Goal: Task Accomplishment & Management: Manage account settings

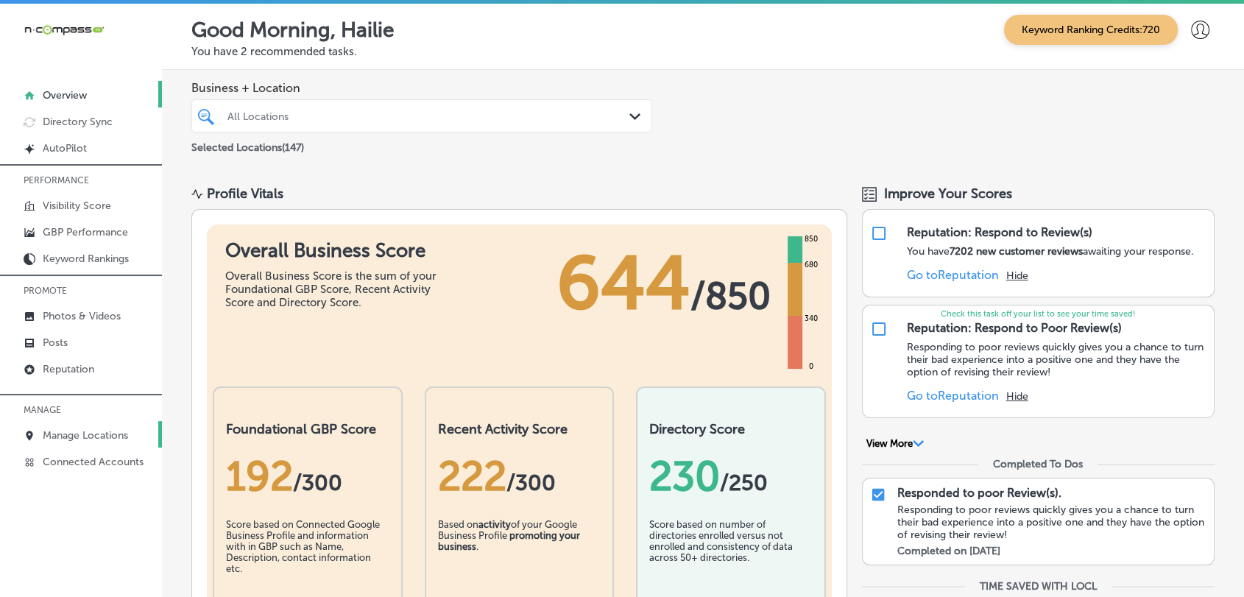
click at [149, 427] on link "Manage Locations" at bounding box center [81, 434] width 162 height 26
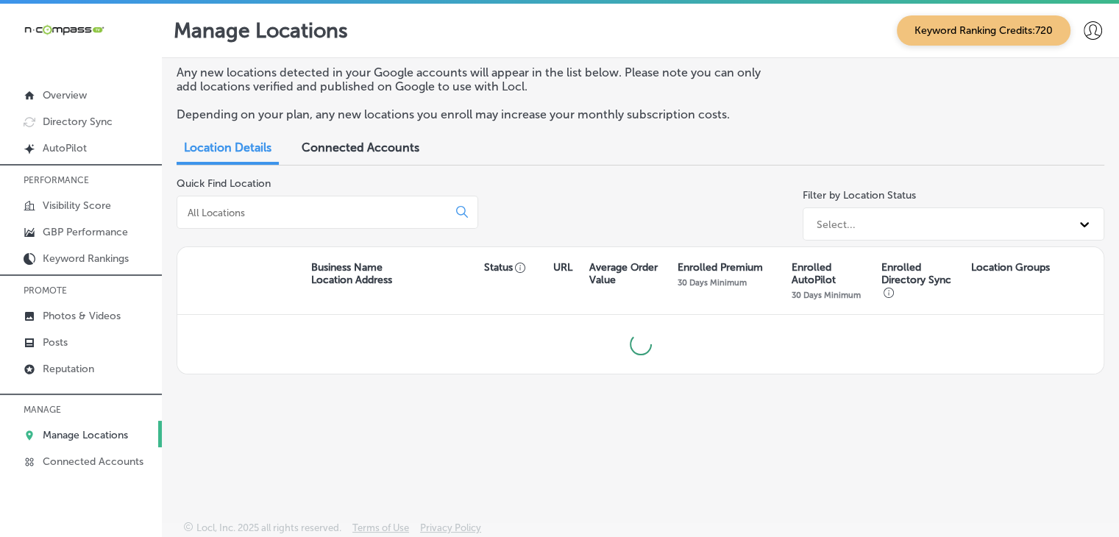
click at [375, 210] on input at bounding box center [315, 212] width 258 height 13
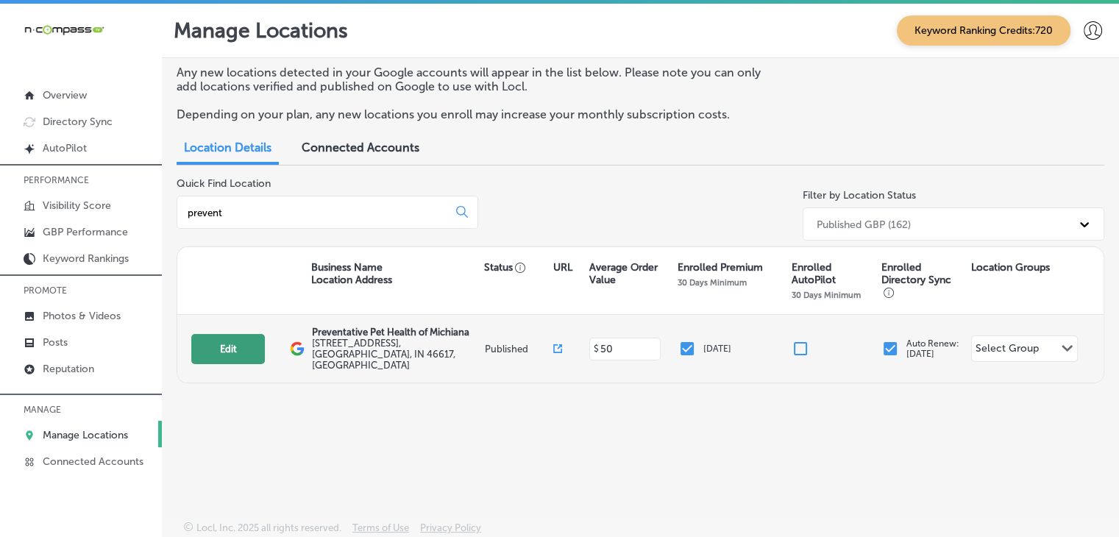
type input "prevent"
click at [252, 341] on button "Edit" at bounding box center [228, 349] width 74 height 30
select select "US"
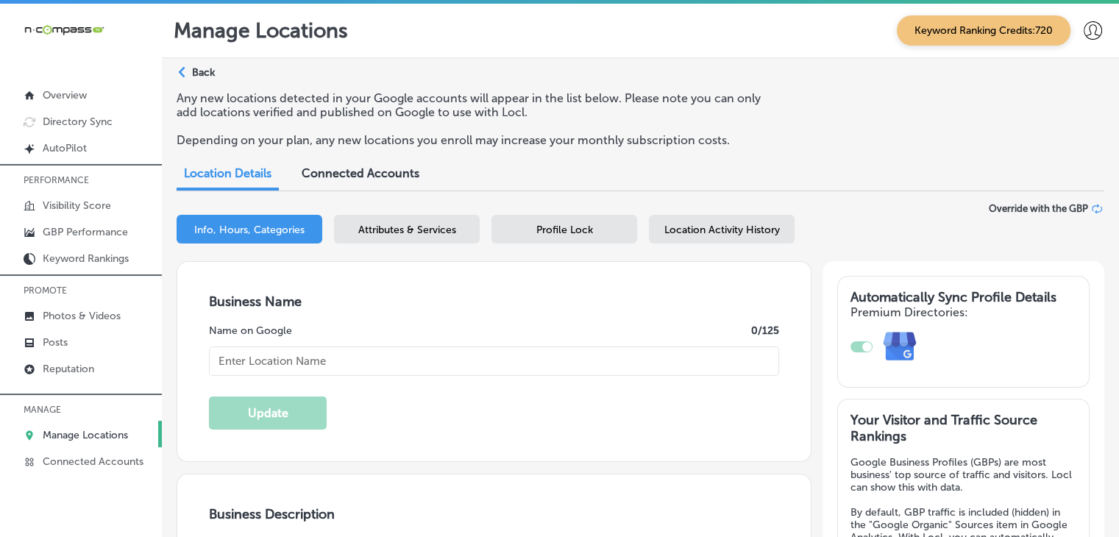
type input "[STREET_ADDRESS]"
type input "[GEOGRAPHIC_DATA]"
type input "46617"
type input "US"
checkbox input "true"
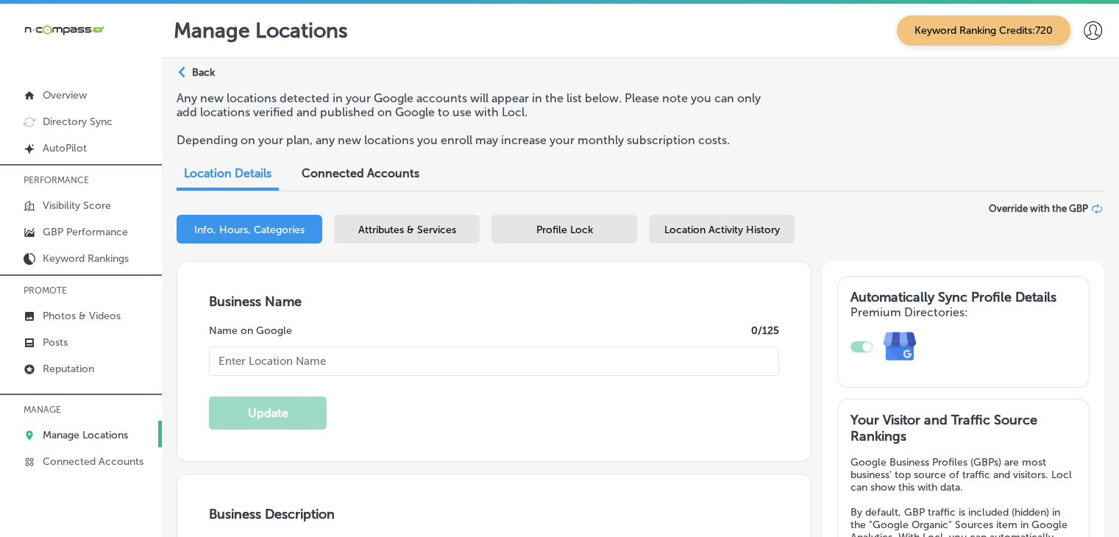
type textarea "Preventative Pet Health of [PERSON_NAME] provides affordable, customized veteri…"
type input "[URL][DOMAIN_NAME]"
type input "[PHONE_NUMBER]"
select select "US"
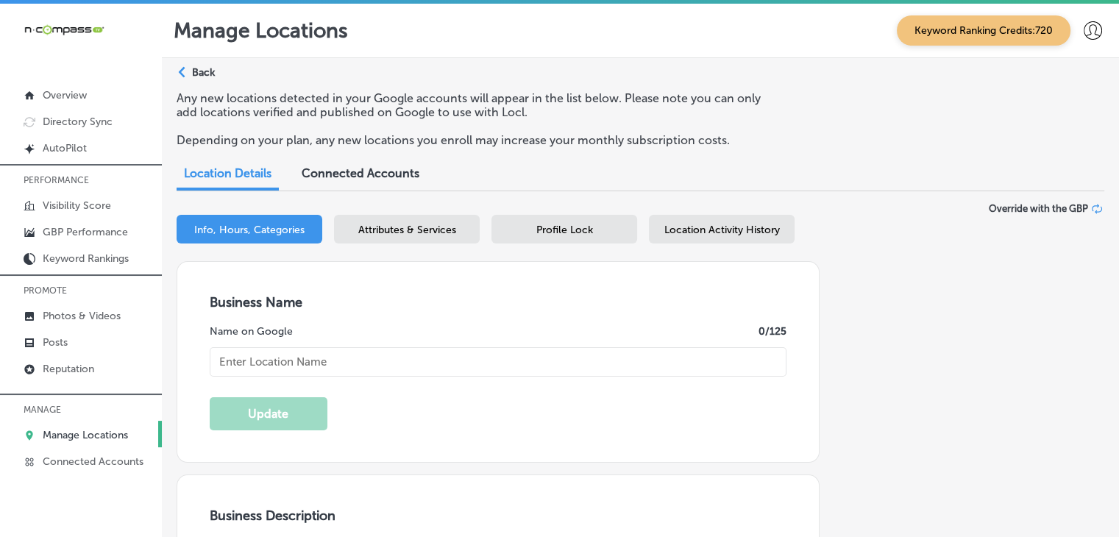
type input "Preventative Pet Health of Michiana"
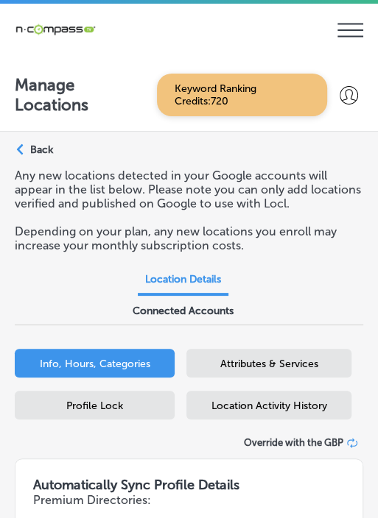
type input "[STREET_ADDRESS]"
type input "[GEOGRAPHIC_DATA]"
type input "46617"
type input "US"
type input "[URL][DOMAIN_NAME]"
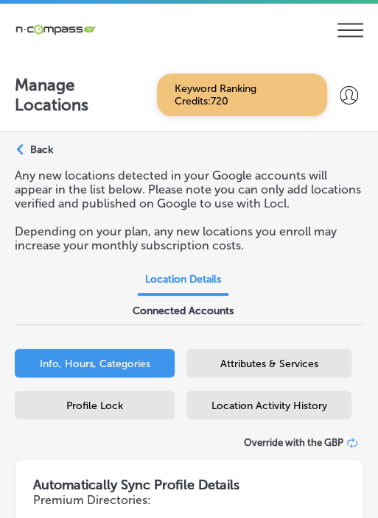
checkbox input "true"
type input "[PHONE_NUMBER]"
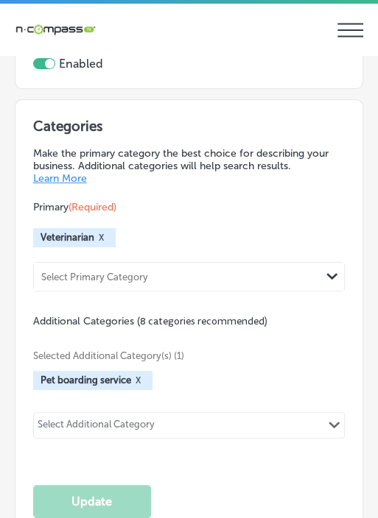
scroll to position [1913, 0]
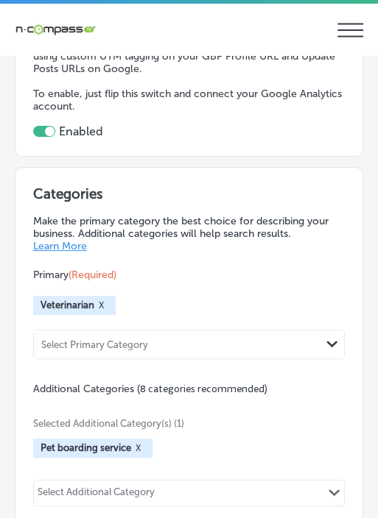
click at [291, 381] on div "Additional Categories (8 categories recommended) Selected Additional Category(s…" at bounding box center [189, 452] width 312 height 143
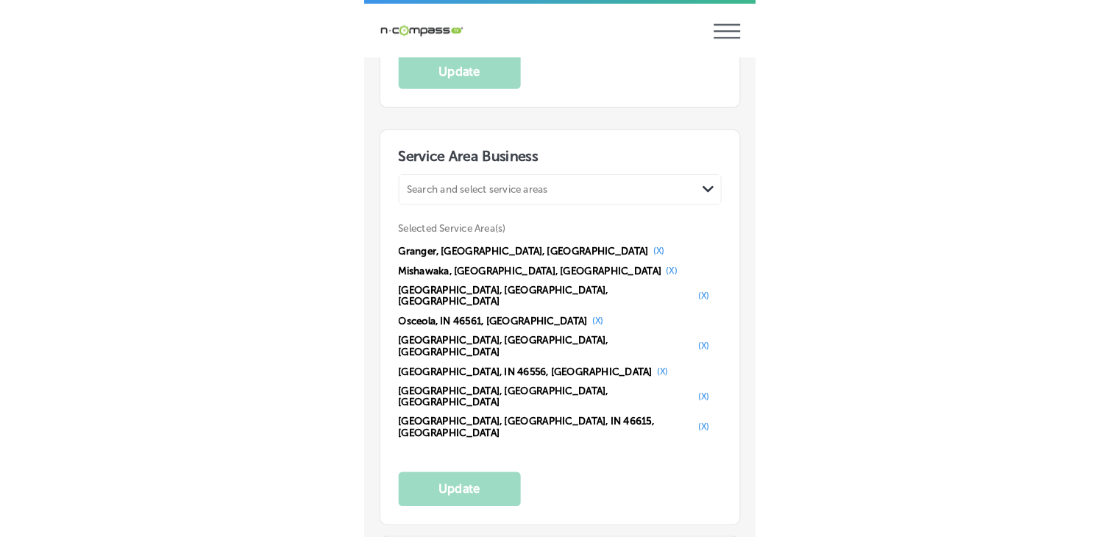
scroll to position [2826, 0]
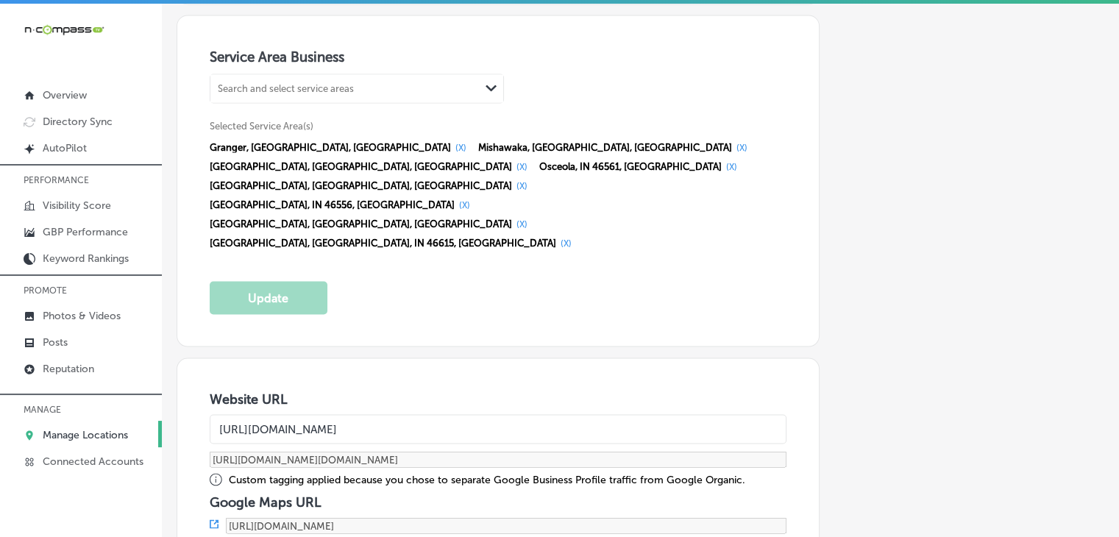
select select "US"
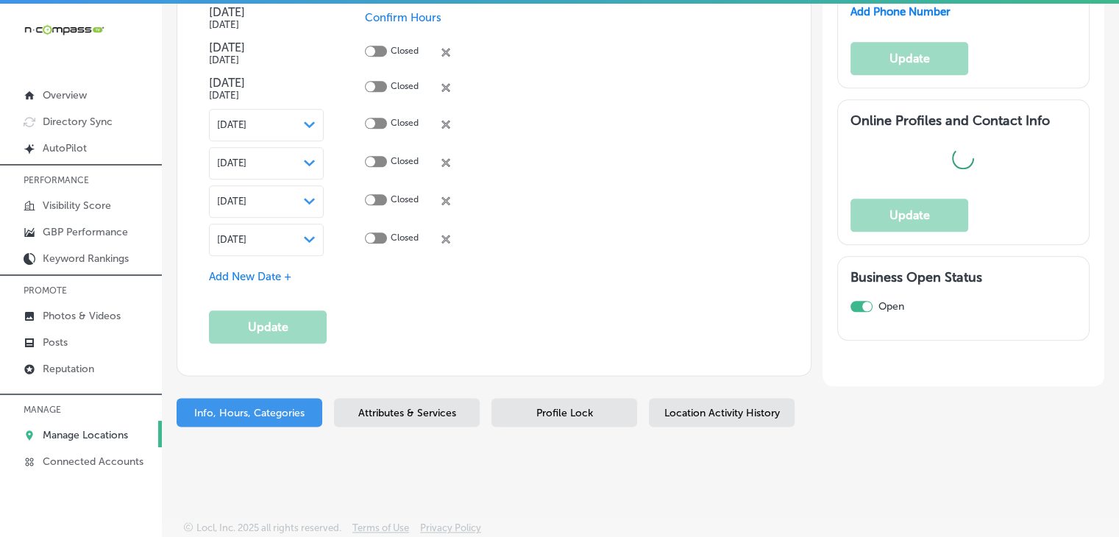
scroll to position [1743, 0]
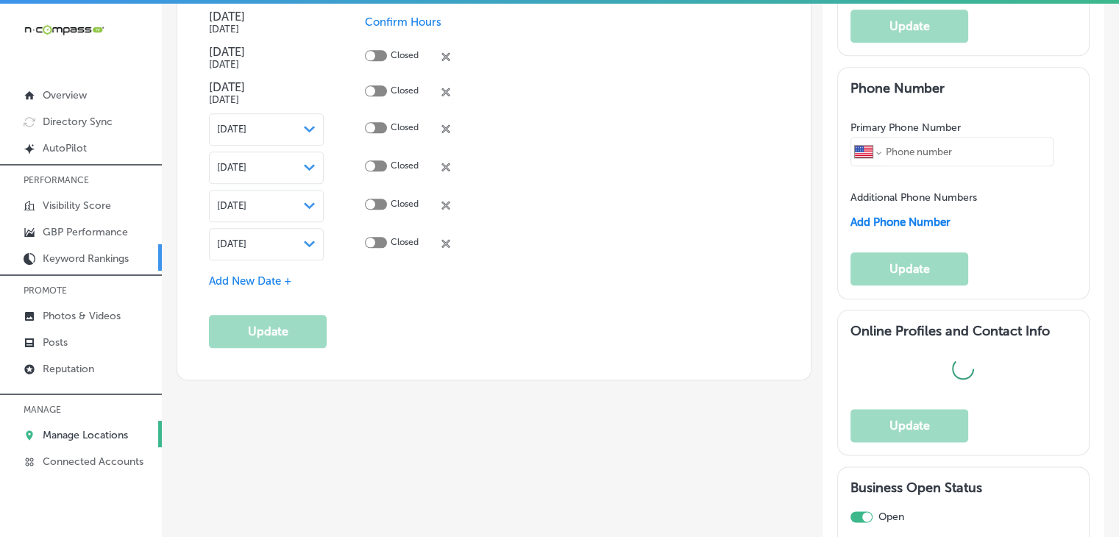
type input "[URL][DOMAIN_NAME]"
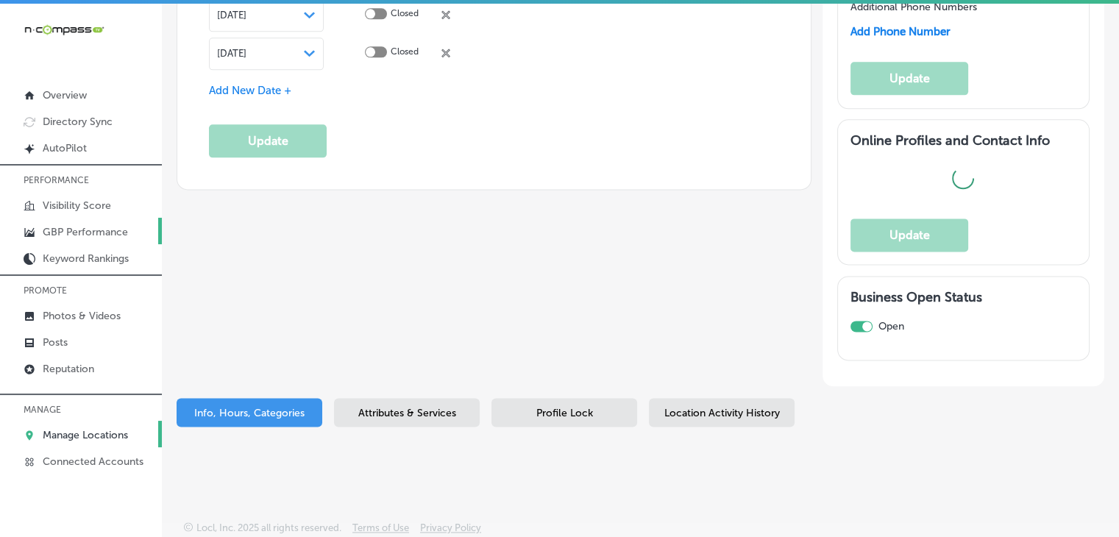
type input "[PHONE_NUMBER]"
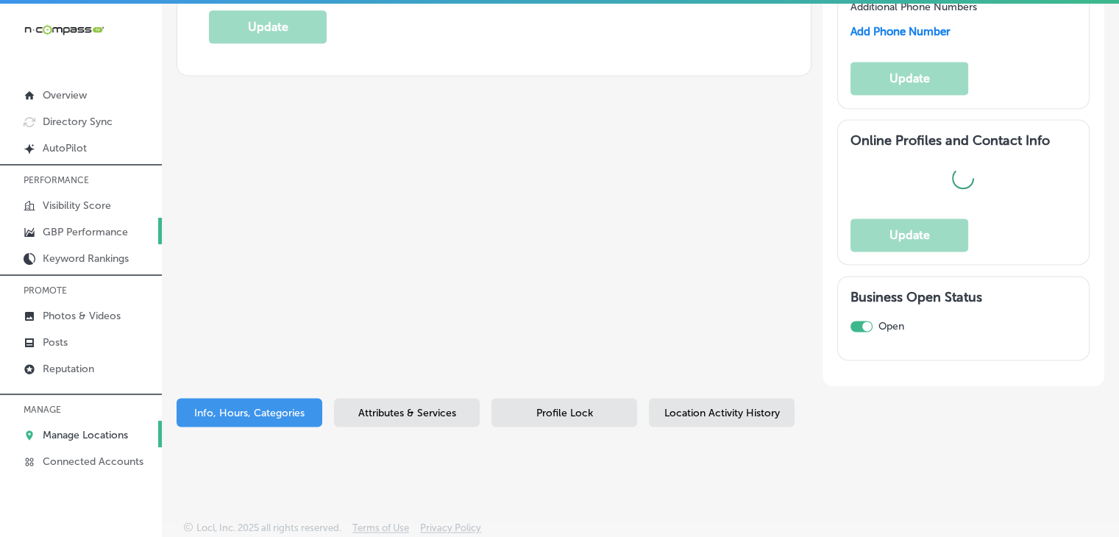
click at [103, 224] on link "GBP Performance" at bounding box center [81, 231] width 162 height 26
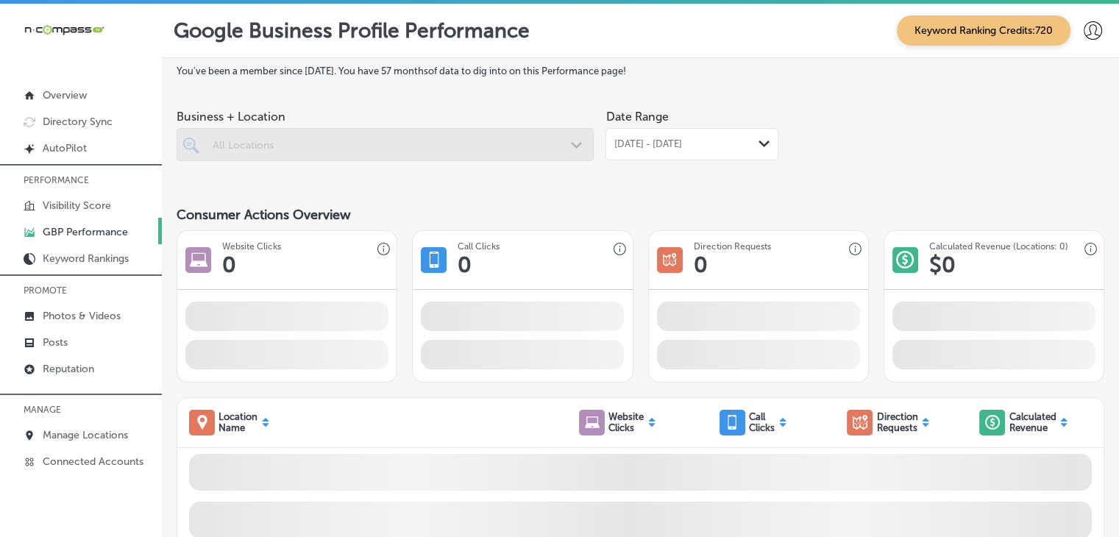
click at [659, 163] on div "Date Range [DATE] - [DATE] Path Created with Sketch." at bounding box center [692, 143] width 173 height 82
click at [662, 153] on div "[DATE] - [DATE] Path Created with Sketch." at bounding box center [692, 144] width 173 height 32
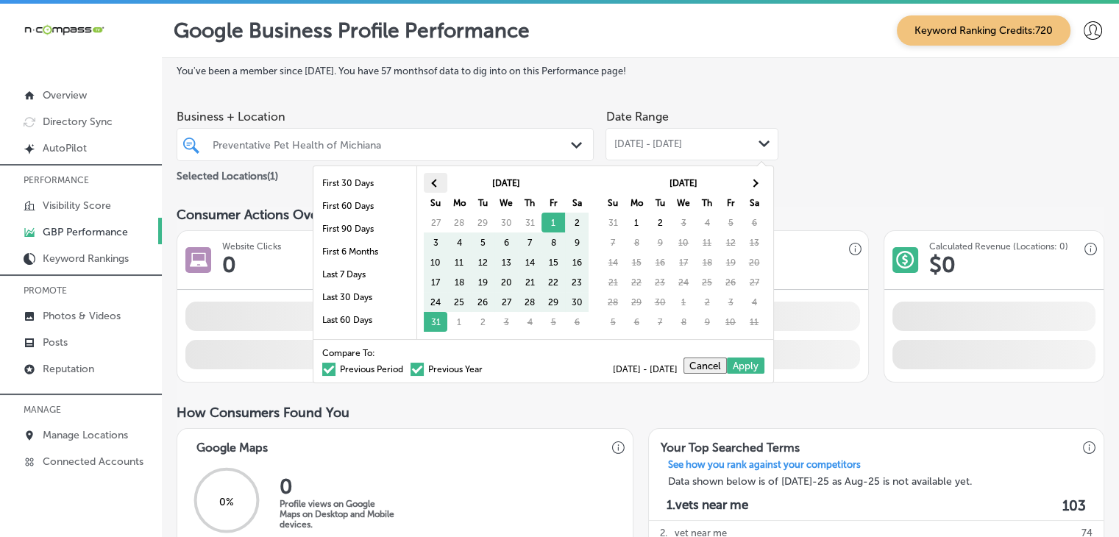
click at [441, 181] on th at bounding box center [436, 183] width 24 height 20
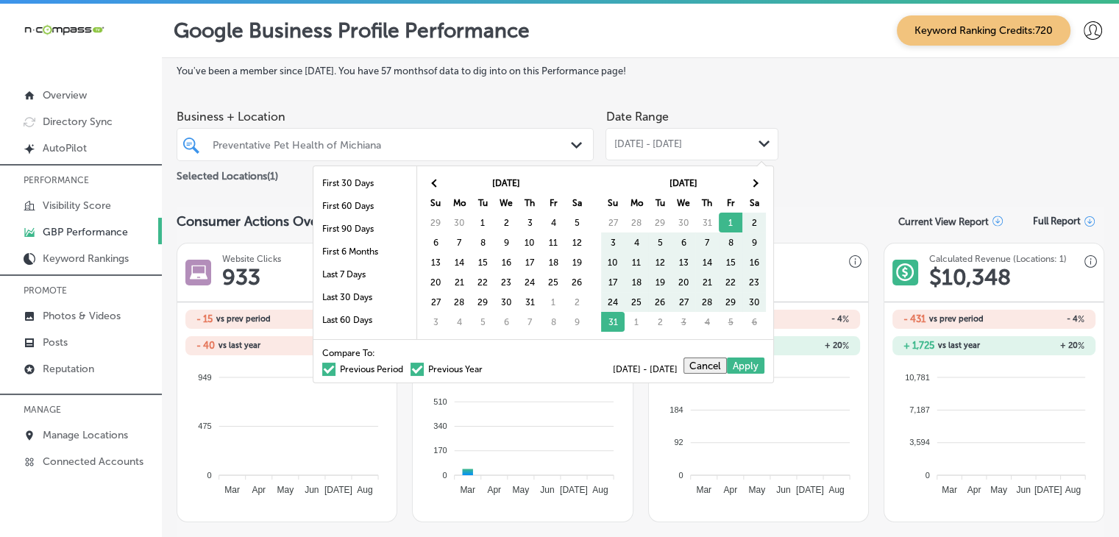
click at [441, 181] on th at bounding box center [436, 183] width 24 height 20
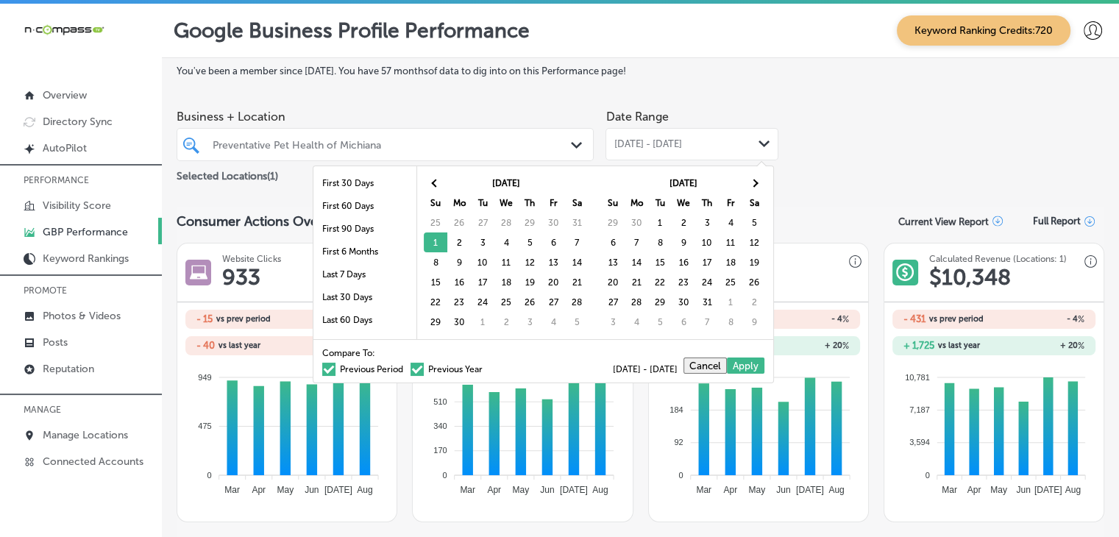
click at [770, 186] on div "[DATE] Su Mo Tu We Th Fr Sa 29 30 1 2 3 4 5 6 7 8 9 10 11 12 13 14 15 16 17 18 …" at bounding box center [684, 252] width 178 height 173
click at [759, 182] on th at bounding box center [755, 183] width 24 height 20
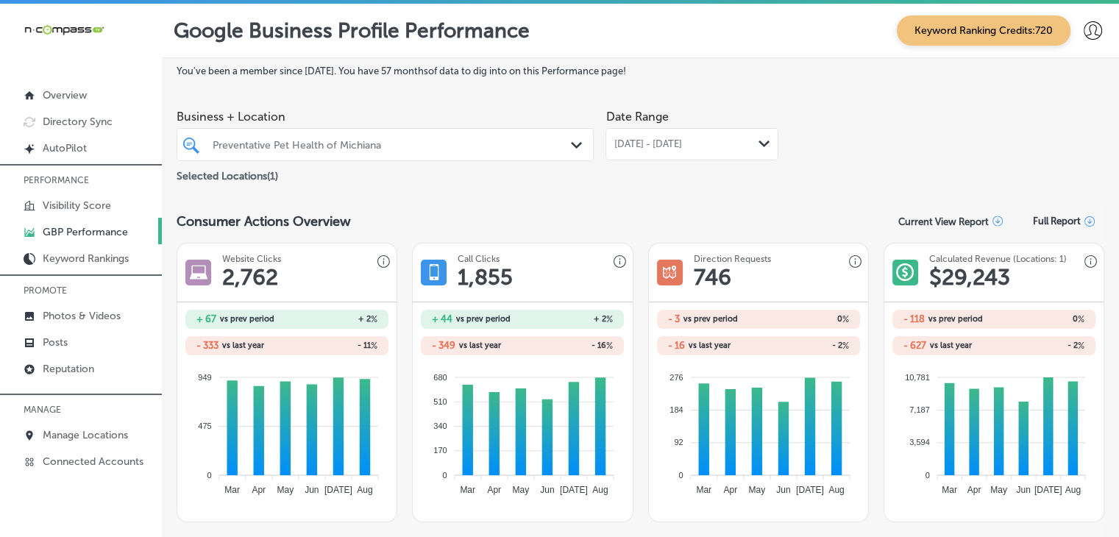
click at [701, 135] on div "[DATE] - [DATE] Path Created with Sketch." at bounding box center [692, 144] width 173 height 32
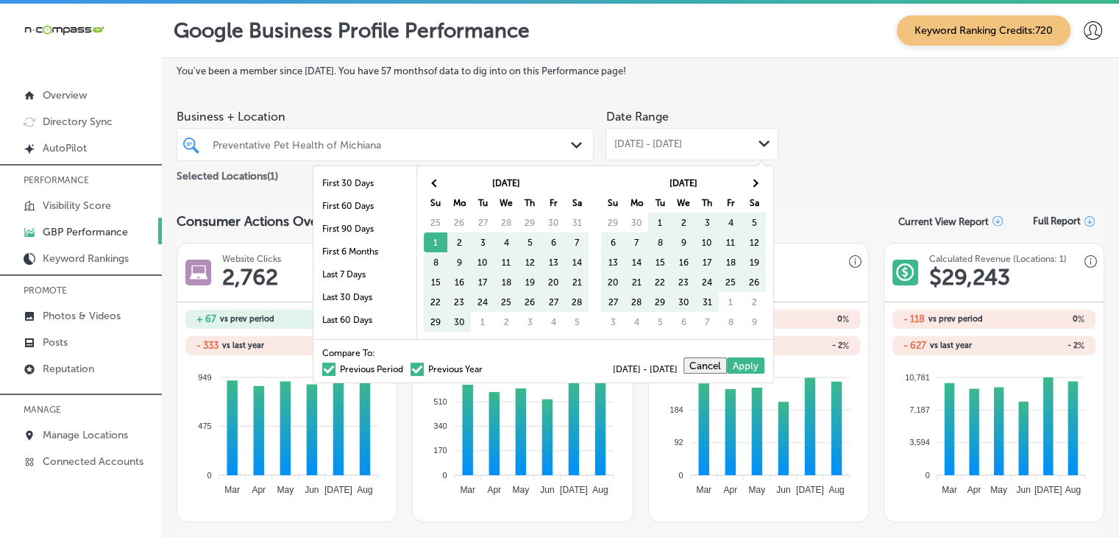
click at [429, 369] on label "Previous Year" at bounding box center [447, 369] width 72 height 9
click at [486, 367] on input "Previous Year" at bounding box center [486, 367] width 0 height 0
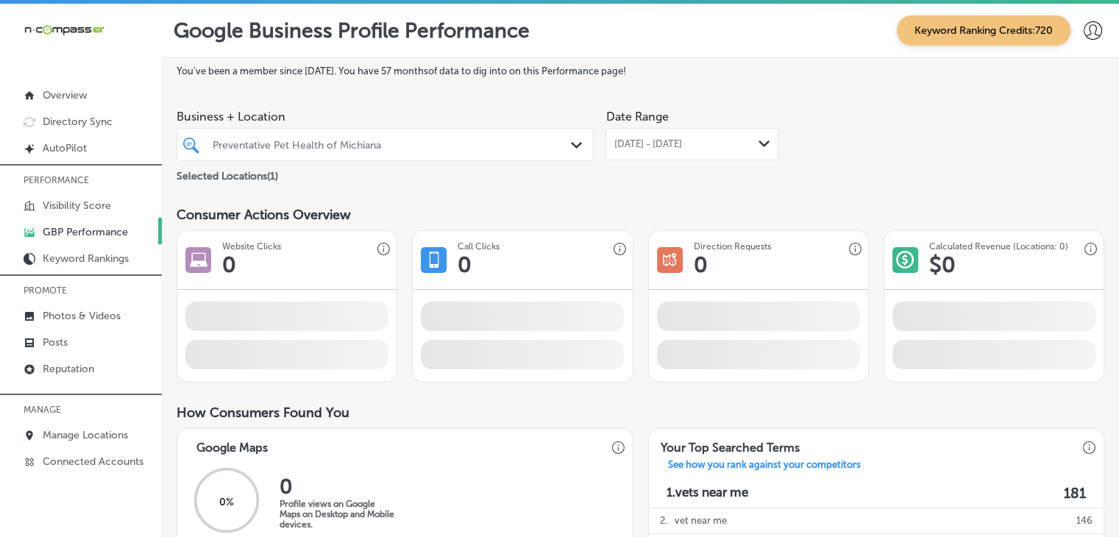
click at [743, 135] on div "[DATE] - [DATE] Path Created with Sketch." at bounding box center [692, 144] width 173 height 32
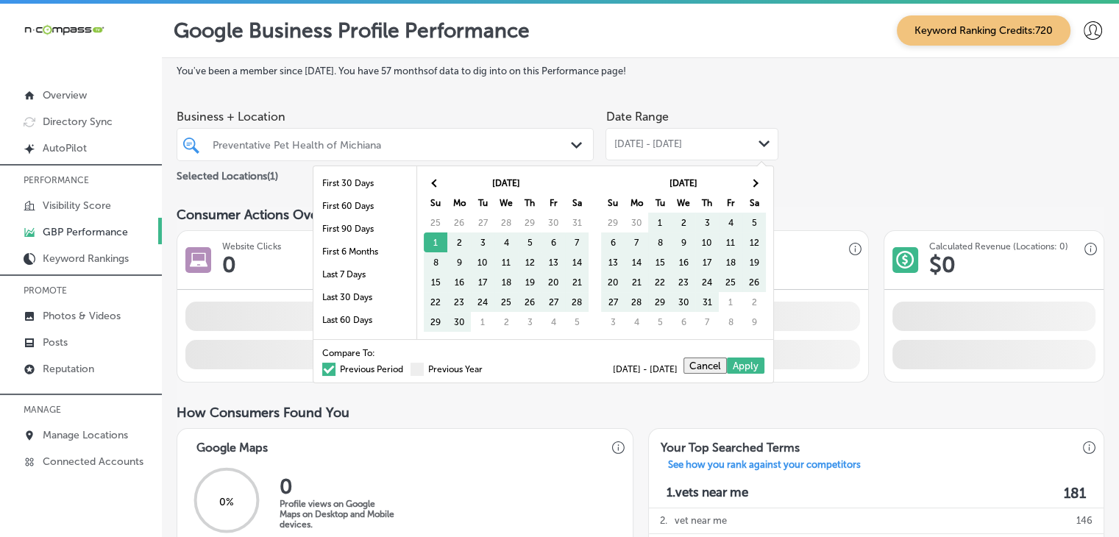
click at [354, 366] on label "Previous Period" at bounding box center [362, 369] width 81 height 9
click at [406, 367] on input "Previous Period" at bounding box center [406, 367] width 0 height 0
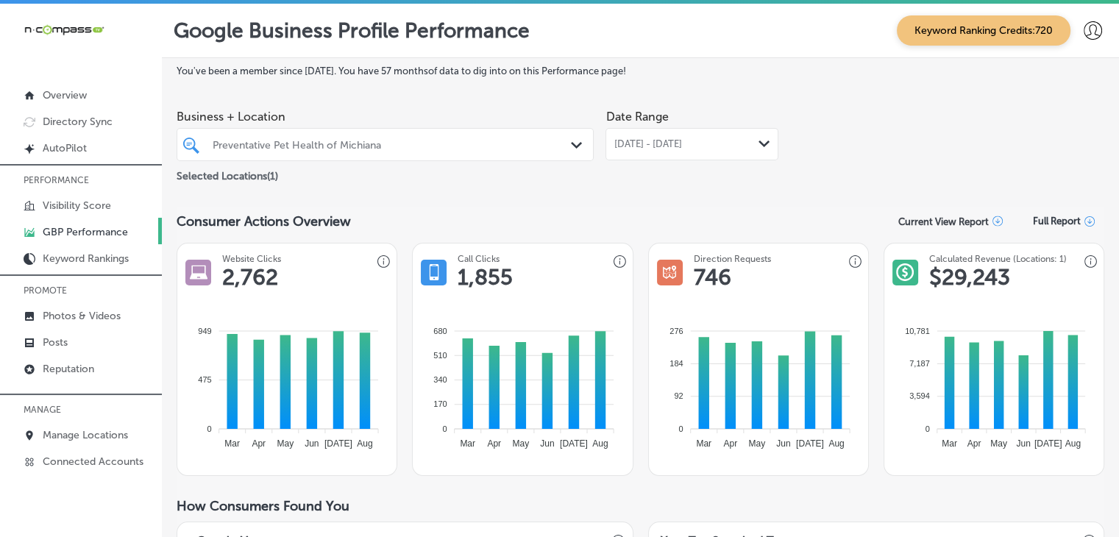
click at [681, 141] on span "[DATE] - [DATE]" at bounding box center [648, 144] width 68 height 12
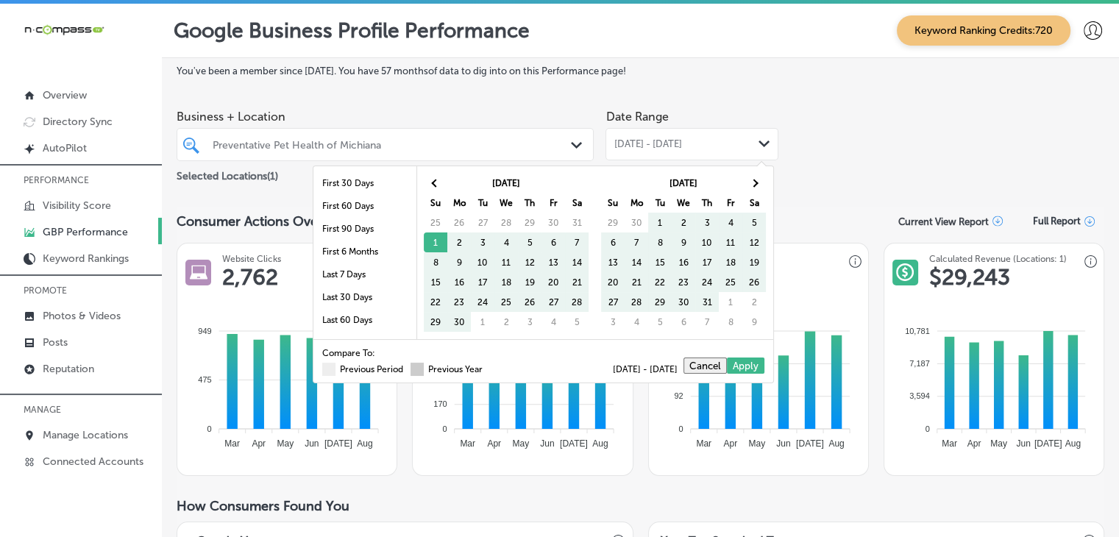
click at [415, 369] on label "Previous Year" at bounding box center [447, 369] width 72 height 9
click at [486, 367] on input "Previous Year" at bounding box center [486, 367] width 0 height 0
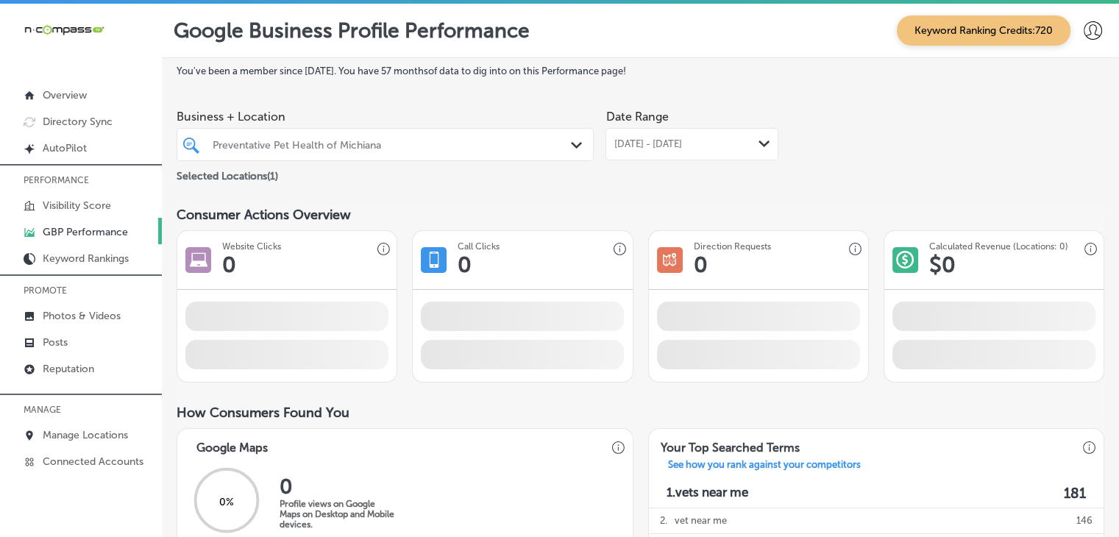
click at [630, 130] on div "[DATE] - [DATE] Path Created with Sketch." at bounding box center [692, 144] width 173 height 32
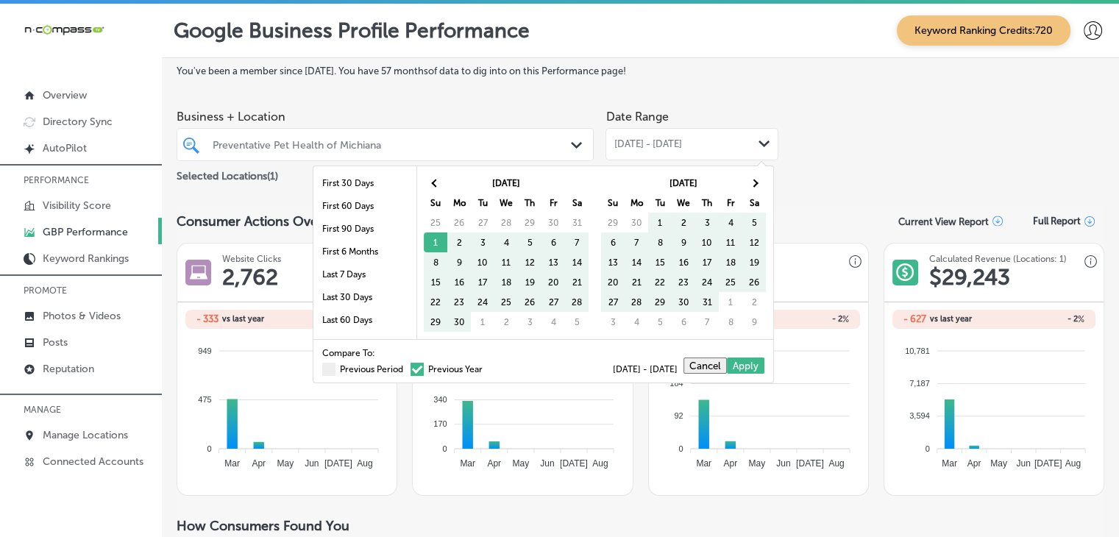
click at [333, 372] on div "Compare To: Previous Period Previous Year [DATE] - [DATE] Cancel Apply" at bounding box center [543, 360] width 460 height 43
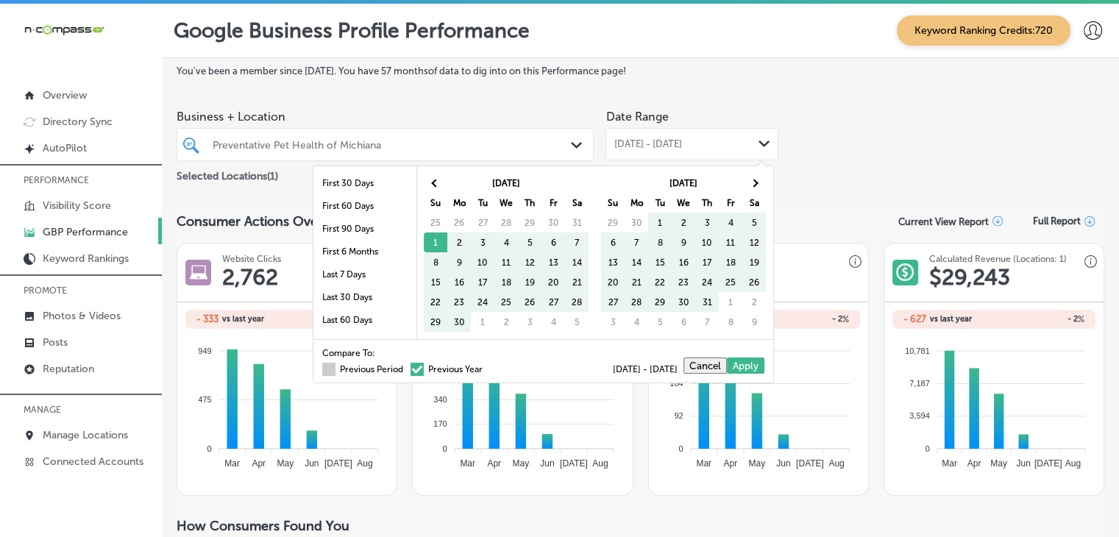
click at [333, 368] on label "Previous Period" at bounding box center [362, 369] width 81 height 9
click at [406, 367] on input "Previous Period" at bounding box center [406, 367] width 0 height 0
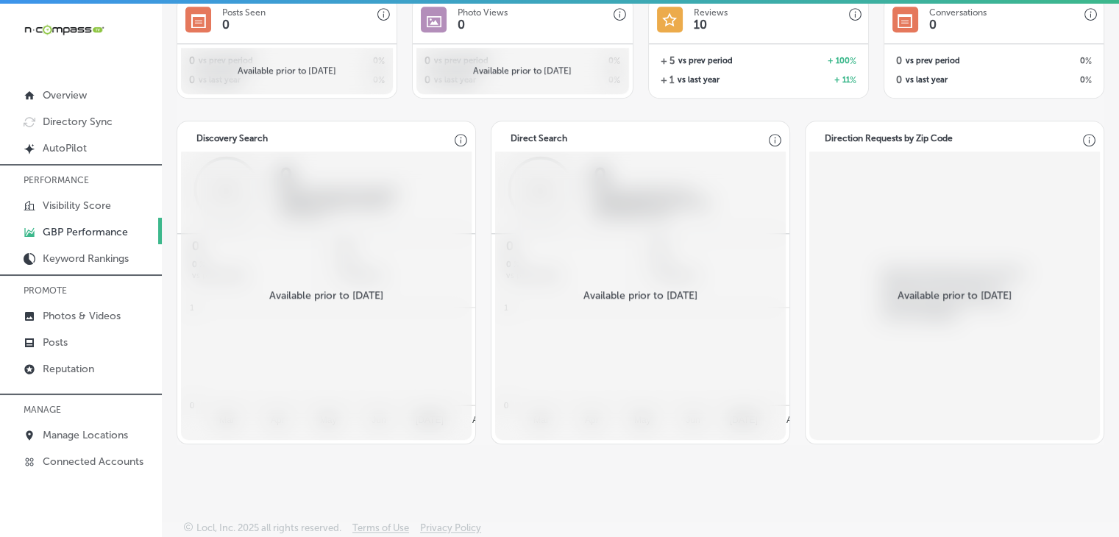
scroll to position [1381, 0]
